Goal: Task Accomplishment & Management: Use online tool/utility

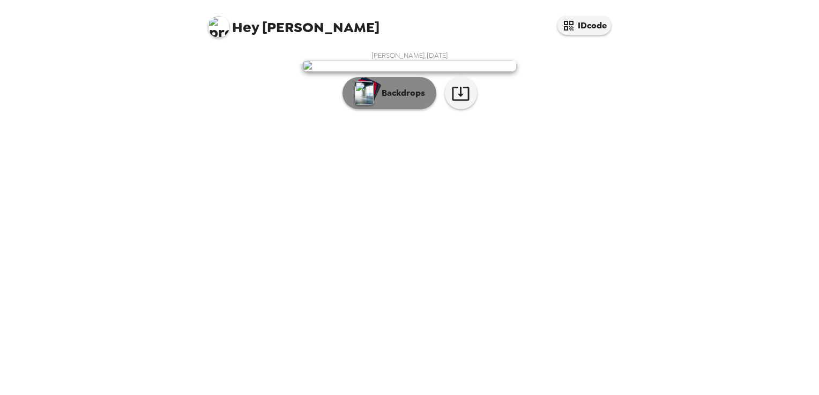
click at [392, 100] on p "Backdrops" at bounding box center [400, 93] width 49 height 13
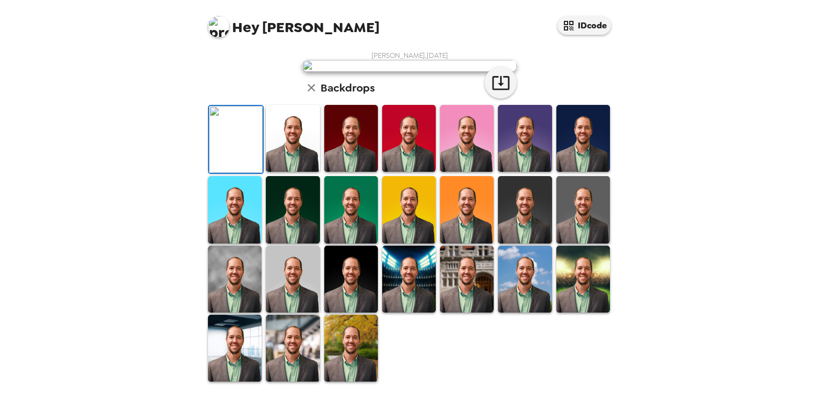
scroll to position [254, 0]
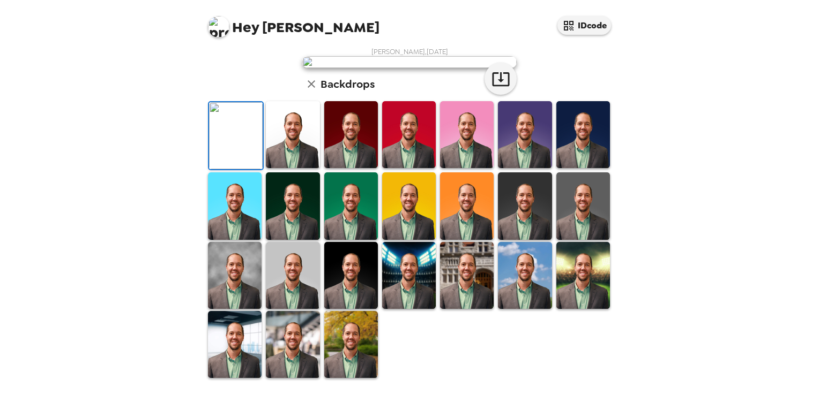
click at [408, 275] on img at bounding box center [409, 275] width 54 height 67
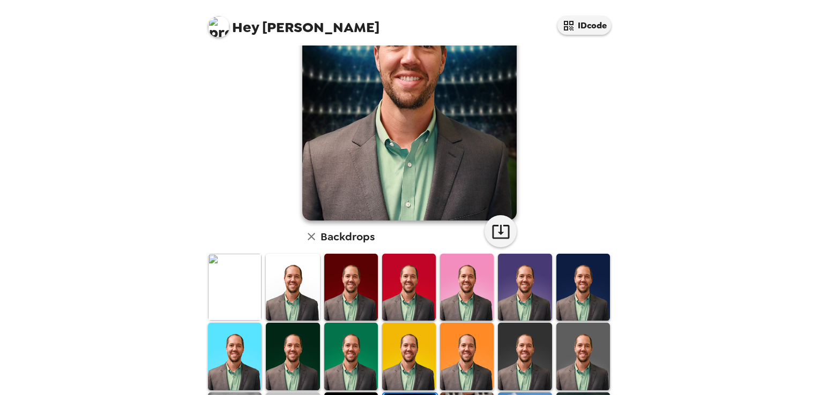
scroll to position [253, 0]
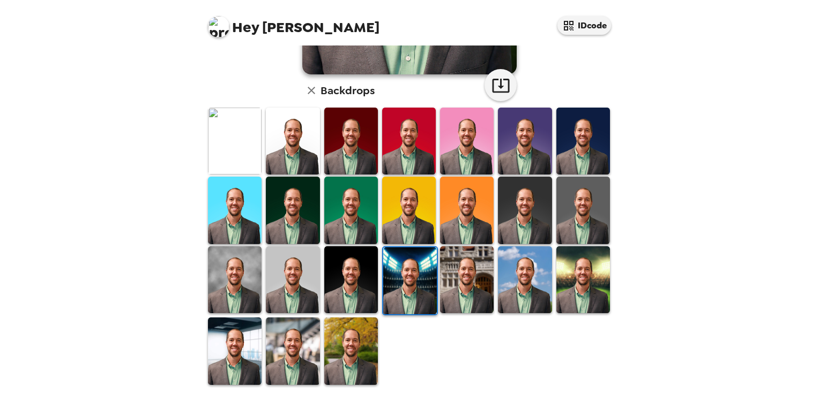
click at [343, 343] on img at bounding box center [351, 351] width 54 height 67
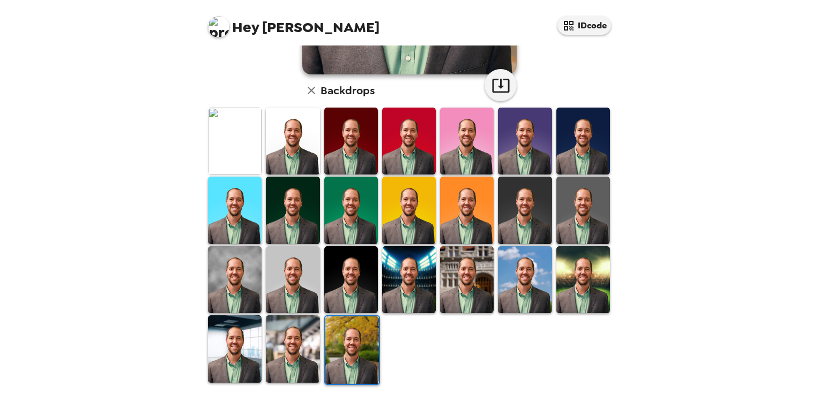
click at [291, 339] on img at bounding box center [293, 349] width 54 height 67
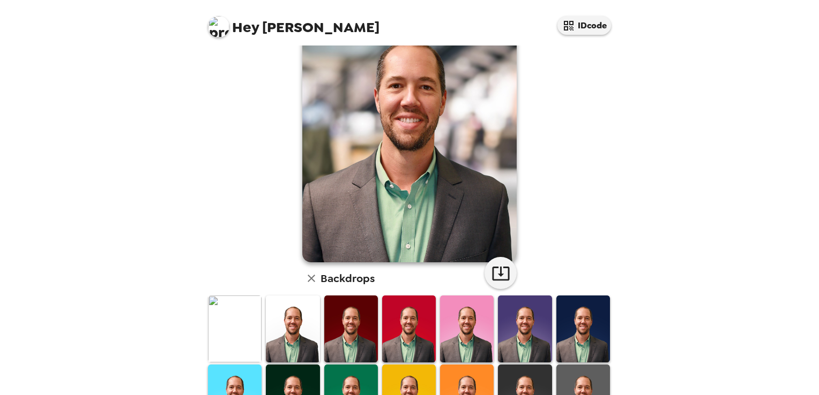
scroll to position [161, 0]
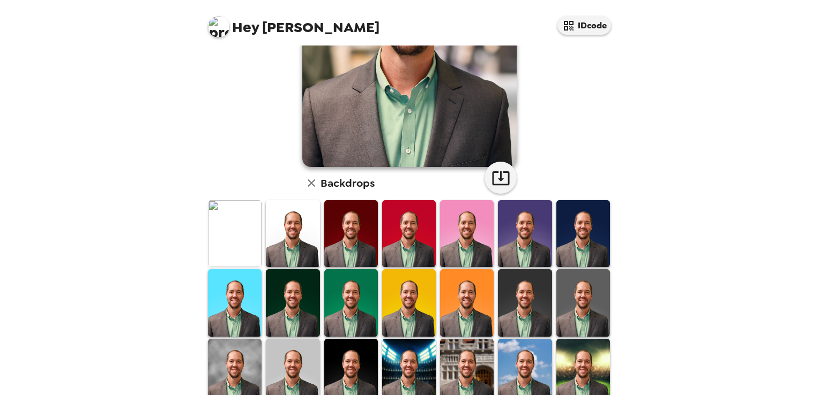
click at [574, 364] on img at bounding box center [583, 372] width 54 height 67
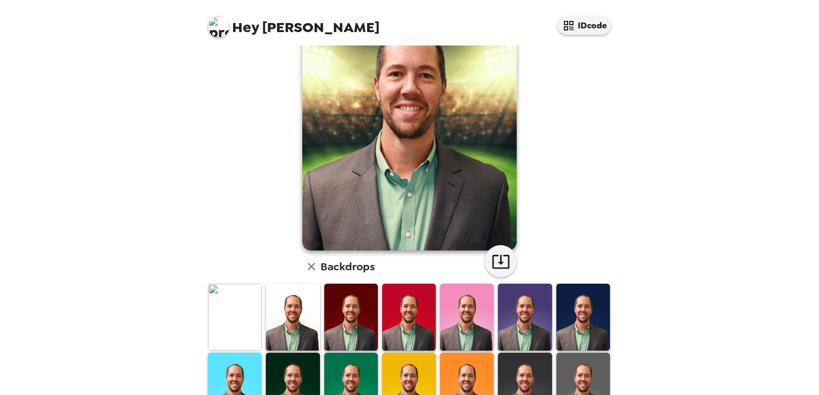
scroll to position [214, 0]
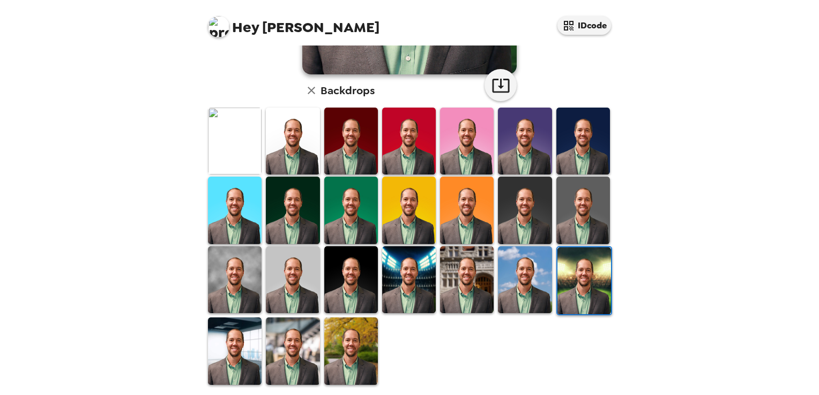
click at [234, 331] on img at bounding box center [235, 351] width 54 height 67
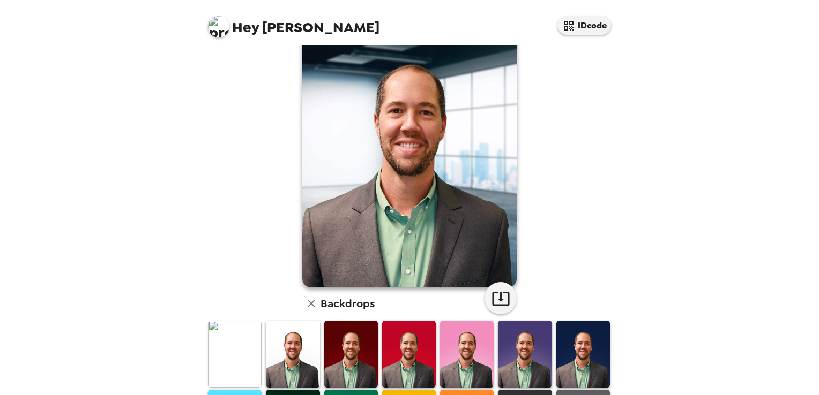
scroll to position [0, 0]
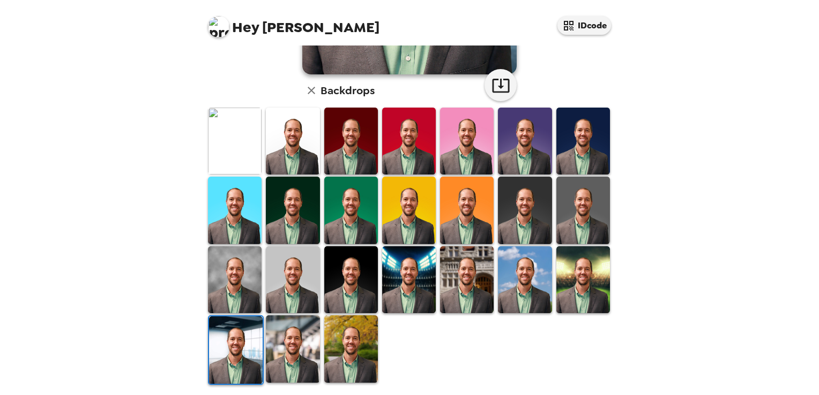
click at [291, 343] on img at bounding box center [293, 349] width 54 height 67
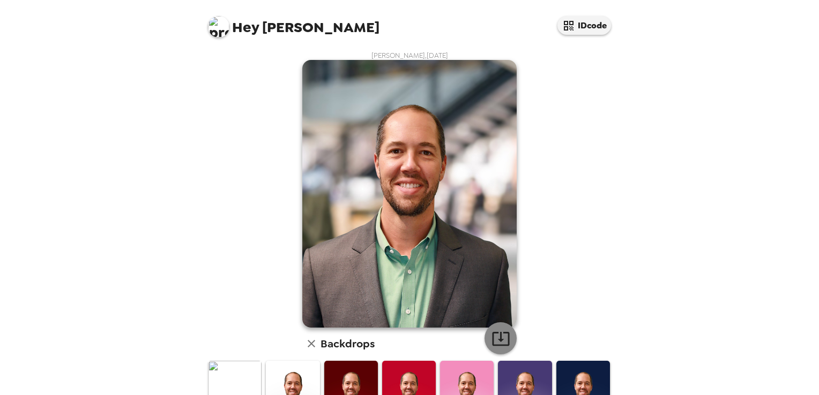
click at [492, 337] on icon "button" at bounding box center [500, 339] width 17 height 14
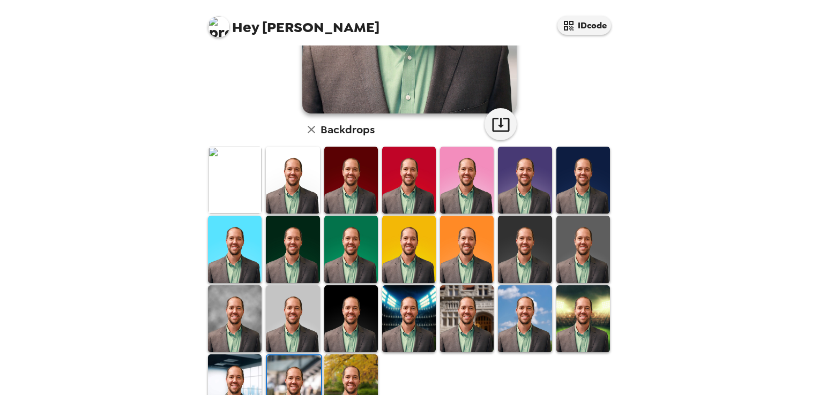
click at [244, 167] on img at bounding box center [235, 180] width 54 height 67
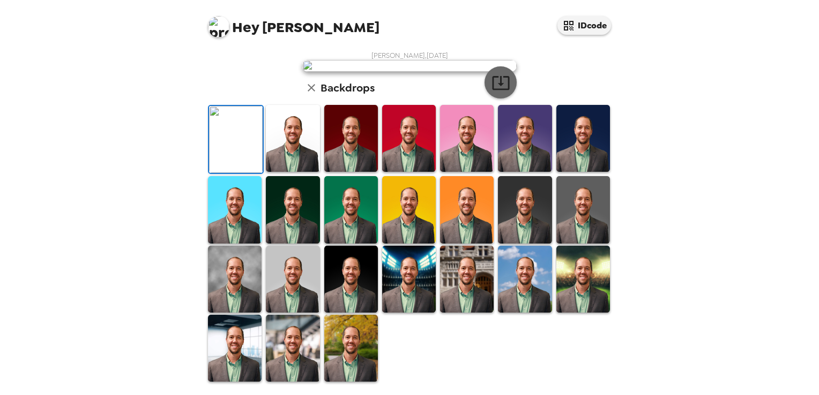
click at [498, 90] on icon "button" at bounding box center [500, 83] width 17 height 14
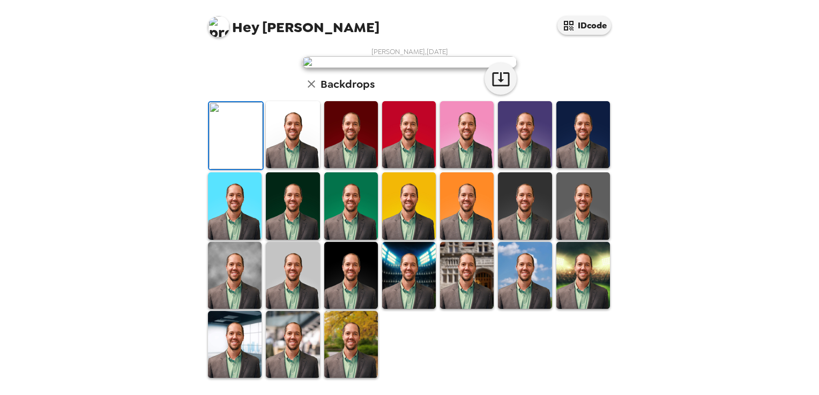
drag, startPoint x: 294, startPoint y: 241, endPoint x: 281, endPoint y: 227, distance: 19.0
click at [294, 168] on img at bounding box center [293, 134] width 54 height 67
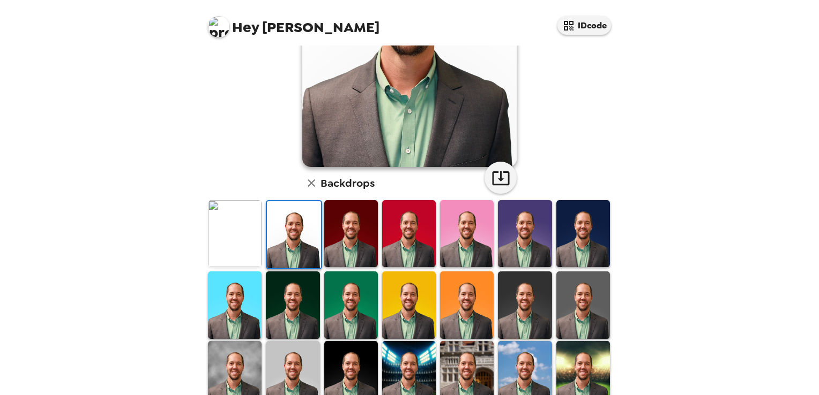
click at [526, 307] on img at bounding box center [525, 305] width 54 height 67
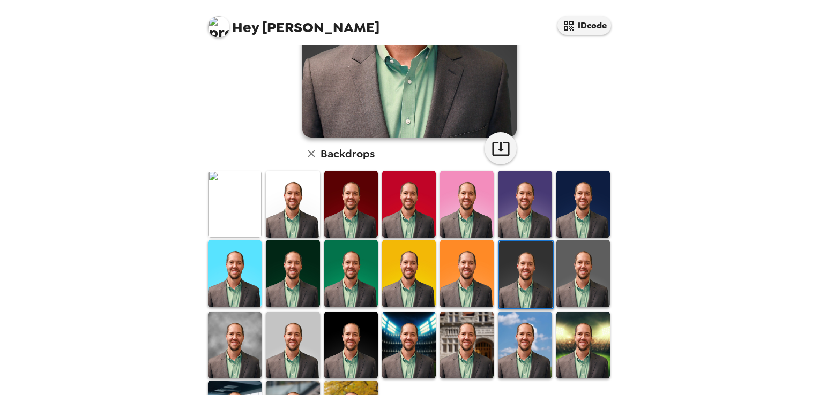
scroll to position [253, 0]
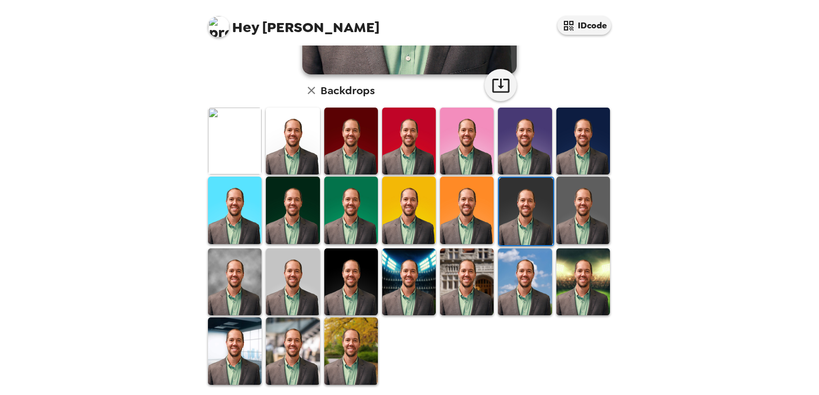
click at [227, 281] on img at bounding box center [235, 282] width 54 height 67
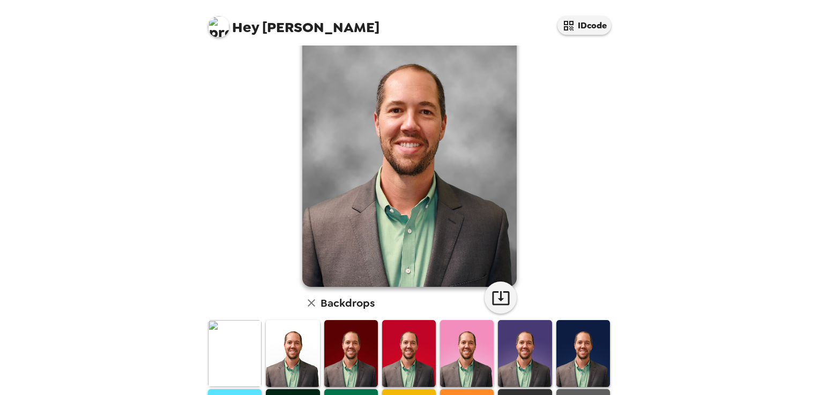
scroll to position [0, 0]
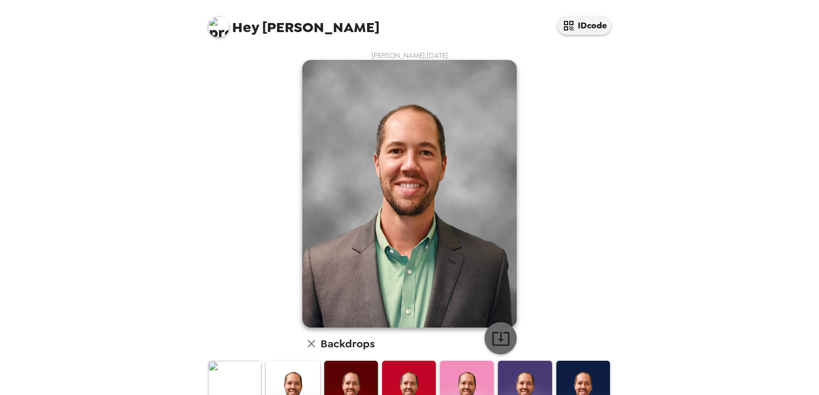
click at [499, 344] on icon "button" at bounding box center [500, 338] width 19 height 19
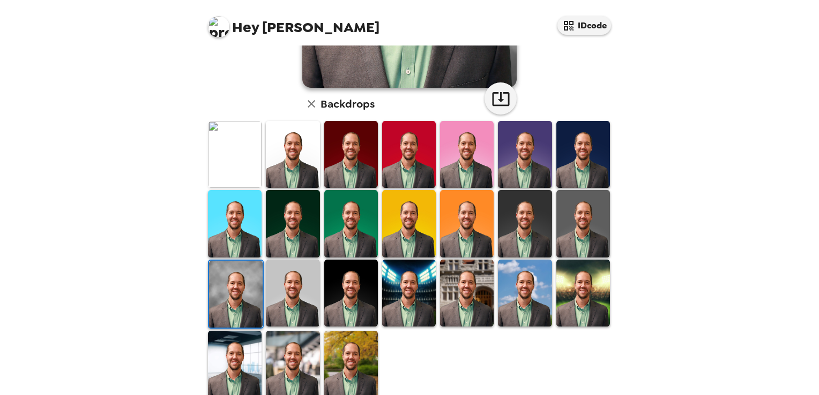
scroll to position [253, 0]
